Goal: Task Accomplishment & Management: Manage account settings

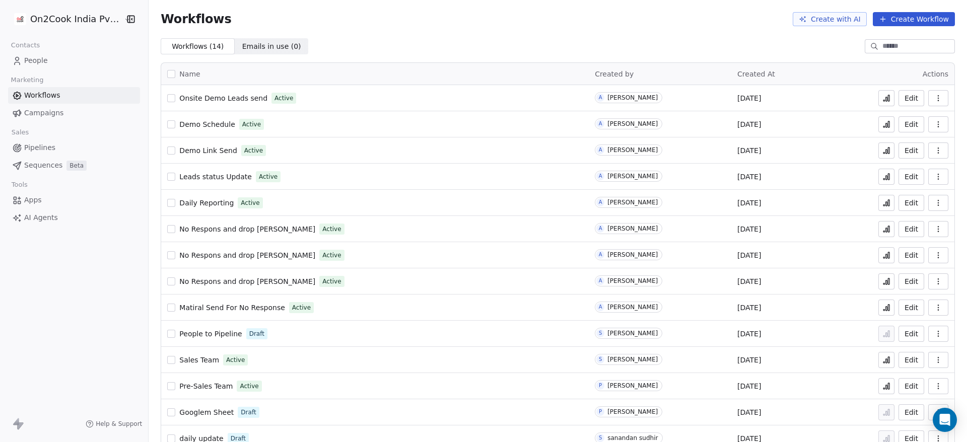
click at [31, 60] on span "People" at bounding box center [36, 60] width 24 height 11
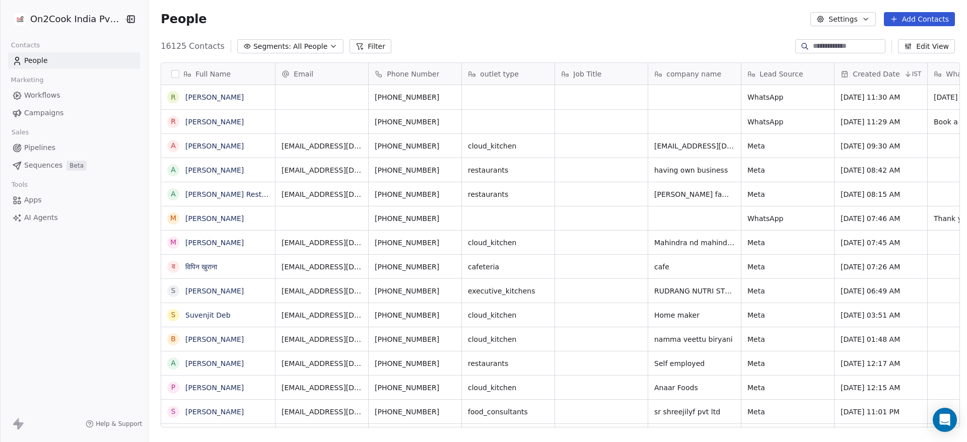
scroll to position [377, 811]
click at [171, 73] on button "button" at bounding box center [175, 74] width 8 height 8
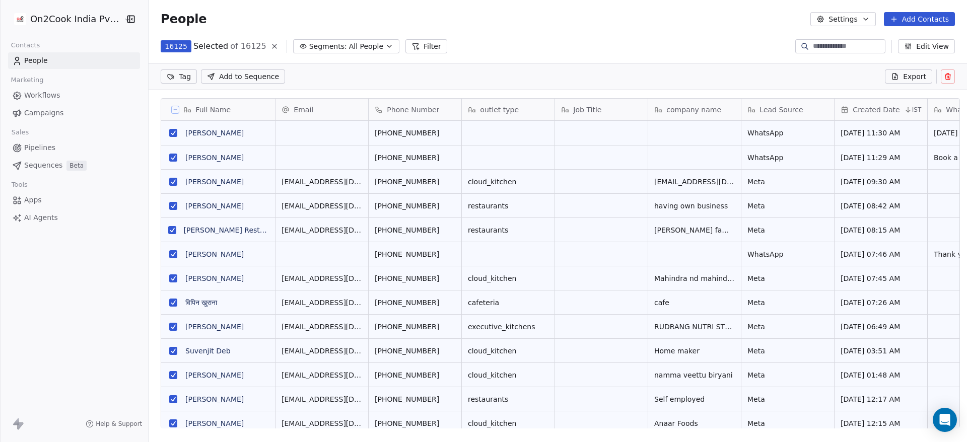
scroll to position [342, 811]
click at [405, 47] on button "Filter" at bounding box center [426, 46] width 42 height 14
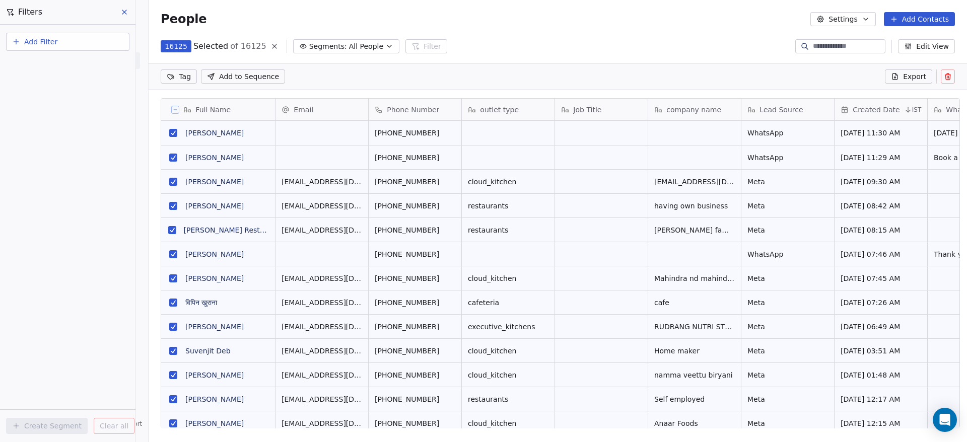
click at [578, 42] on div "16125 Selected of 16125 Segments: All People Filter Edit View" at bounding box center [558, 46] width 818 height 16
click at [901, 75] on button "Export" at bounding box center [908, 76] width 47 height 14
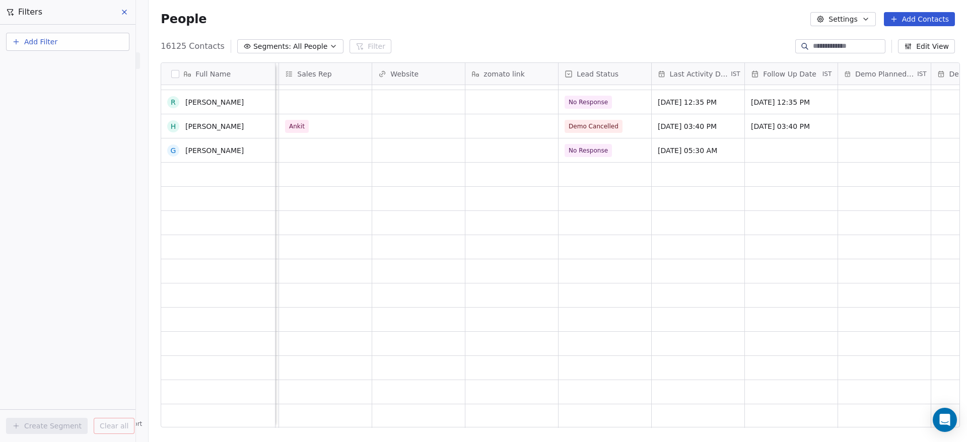
scroll to position [0, 0]
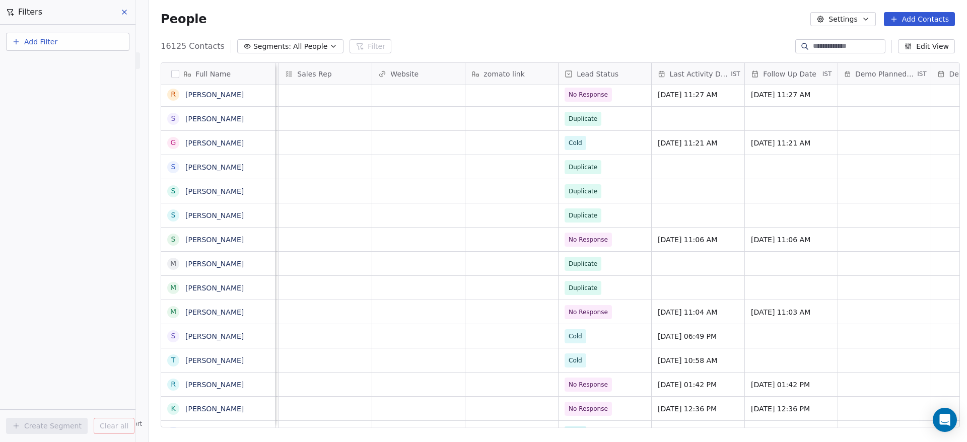
click at [920, 47] on button "Edit View" at bounding box center [926, 46] width 57 height 14
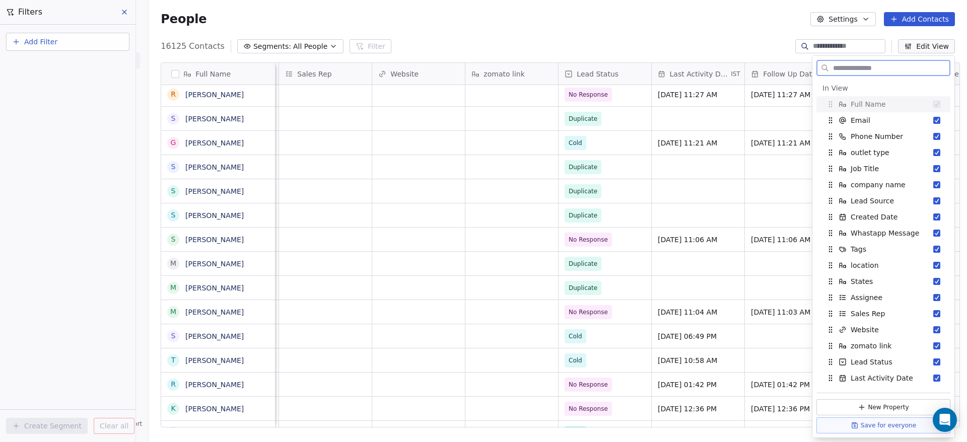
click at [920, 47] on button "Edit View" at bounding box center [926, 46] width 57 height 14
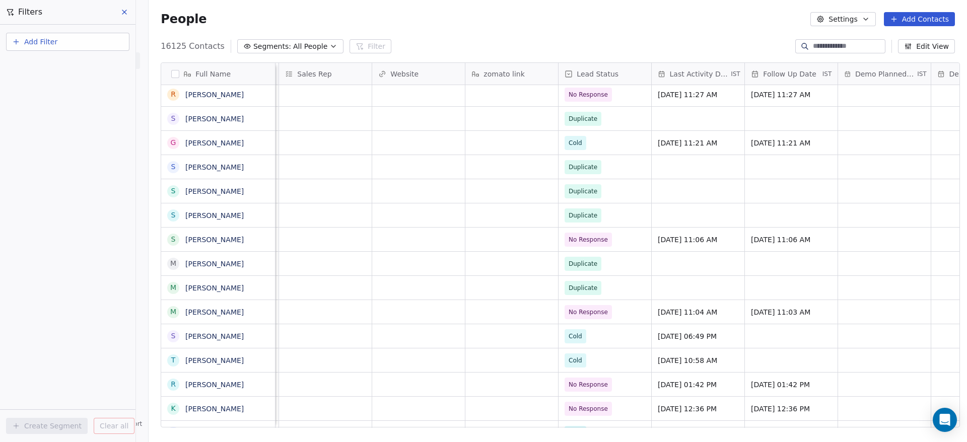
click at [124, 13] on icon at bounding box center [124, 12] width 8 height 8
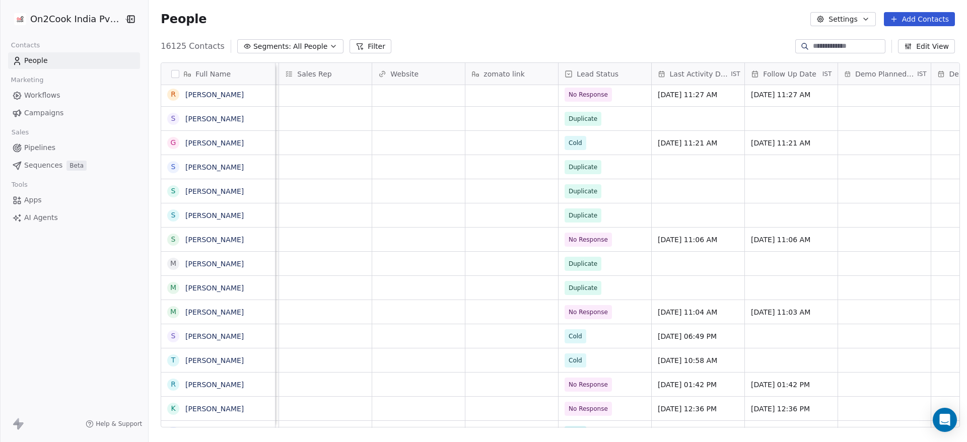
click at [858, 19] on button "Settings" at bounding box center [842, 19] width 65 height 14
click at [861, 87] on div "Export" at bounding box center [843, 89] width 47 height 16
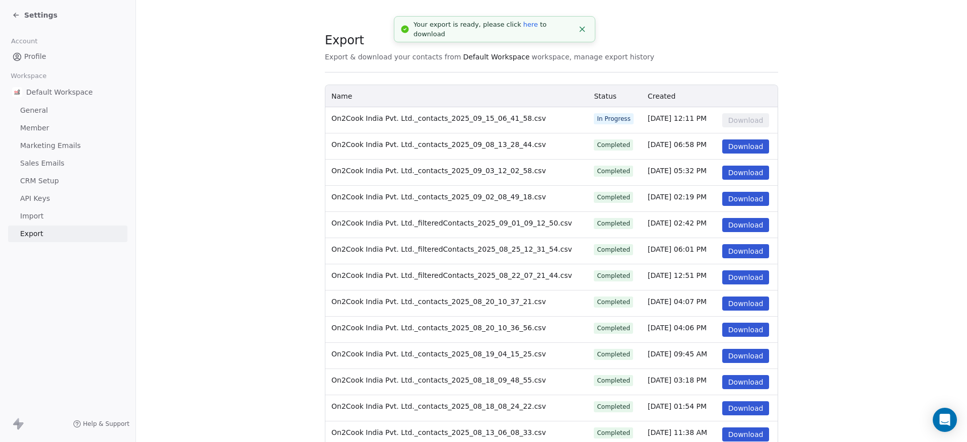
click at [523, 28] on link "here" at bounding box center [530, 25] width 15 height 8
